Goal: Find specific page/section: Find specific page/section

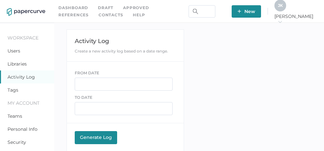
click at [99, 15] on link "Contacts" at bounding box center [111, 14] width 24 height 7
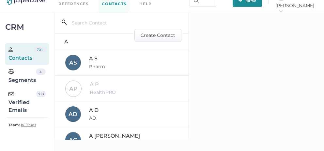
click at [13, 108] on div "Verified Emails" at bounding box center [22, 103] width 28 height 24
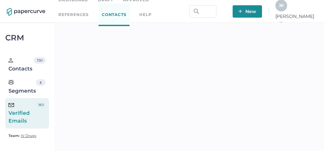
click at [284, 7] on span "J K" at bounding box center [281, 5] width 5 height 5
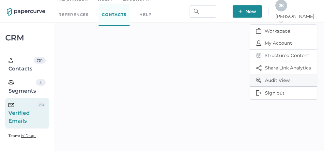
click at [273, 75] on span "Audit View" at bounding box center [283, 80] width 55 height 12
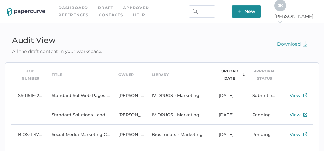
click at [286, 8] on div "J K" at bounding box center [281, 6] width 12 height 12
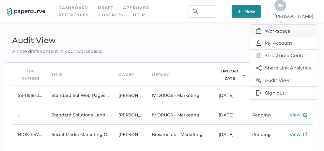
click at [275, 26] on span "Workspace" at bounding box center [283, 31] width 55 height 12
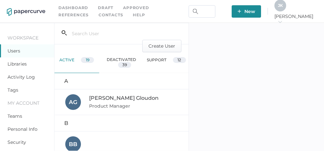
click at [20, 83] on div "Activity Log" at bounding box center [27, 77] width 54 height 13
click at [21, 79] on link "Activity Log" at bounding box center [21, 77] width 27 height 6
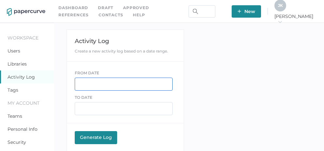
click at [94, 82] on input "text" at bounding box center [124, 84] width 98 height 13
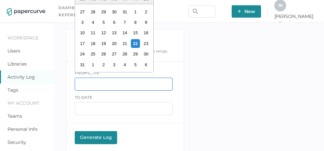
click at [94, 82] on input "text" at bounding box center [124, 84] width 98 height 13
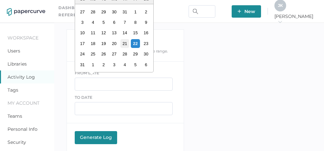
click at [126, 42] on div "21" at bounding box center [124, 43] width 9 height 9
type input "08/21/2025"
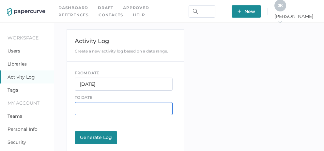
click at [89, 109] on input "text" at bounding box center [124, 108] width 98 height 13
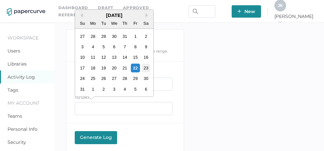
click at [146, 68] on div "23" at bounding box center [145, 68] width 9 height 9
type input "08/23/2025"
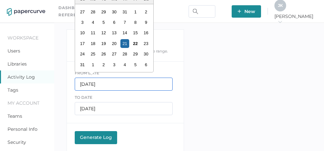
click at [91, 84] on input "08/21/2025" at bounding box center [124, 84] width 98 height 13
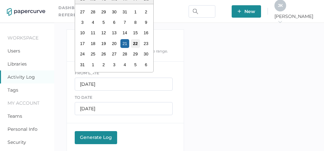
click at [135, 44] on div "22" at bounding box center [135, 43] width 9 height 9
type input "08/22/2025"
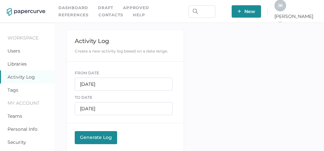
click at [84, 136] on div "Generate Log" at bounding box center [96, 138] width 36 height 6
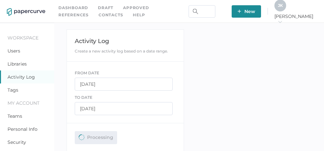
scroll to position [34, 0]
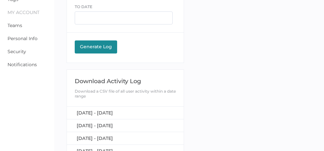
scroll to position [109, 0]
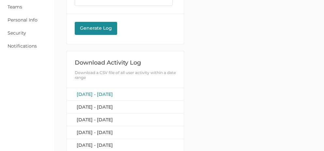
click at [113, 93] on span "August 22, 2025 - August 23, 2025" at bounding box center [95, 94] width 36 height 6
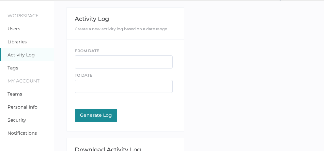
scroll to position [0, 0]
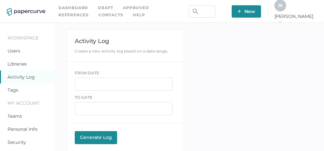
click at [99, 14] on link "Contacts" at bounding box center [111, 14] width 24 height 7
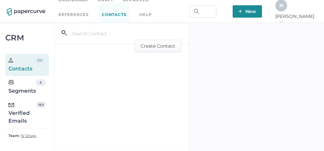
click at [22, 116] on div "Verified Emails" at bounding box center [22, 114] width 28 height 24
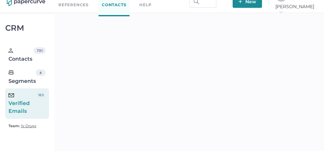
scroll to position [9, 0]
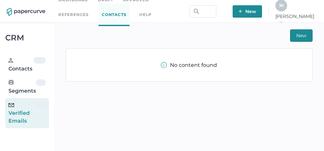
scroll to position [9, 0]
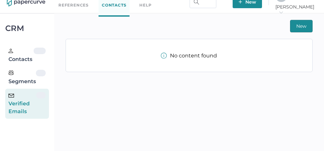
click at [32, 104] on div "Verified Emails" at bounding box center [22, 104] width 28 height 24
click at [32, 103] on div "Verified Emails" at bounding box center [22, 104] width 28 height 24
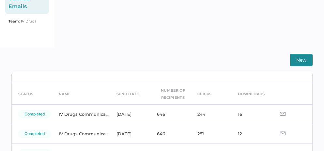
scroll to position [16, 0]
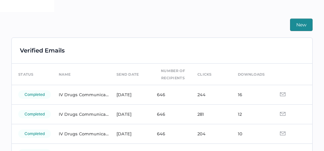
scroll to position [150, 0]
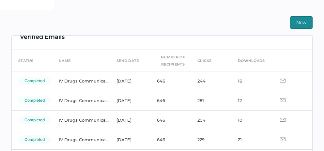
scroll to position [13, 0]
